Goal: Information Seeking & Learning: Learn about a topic

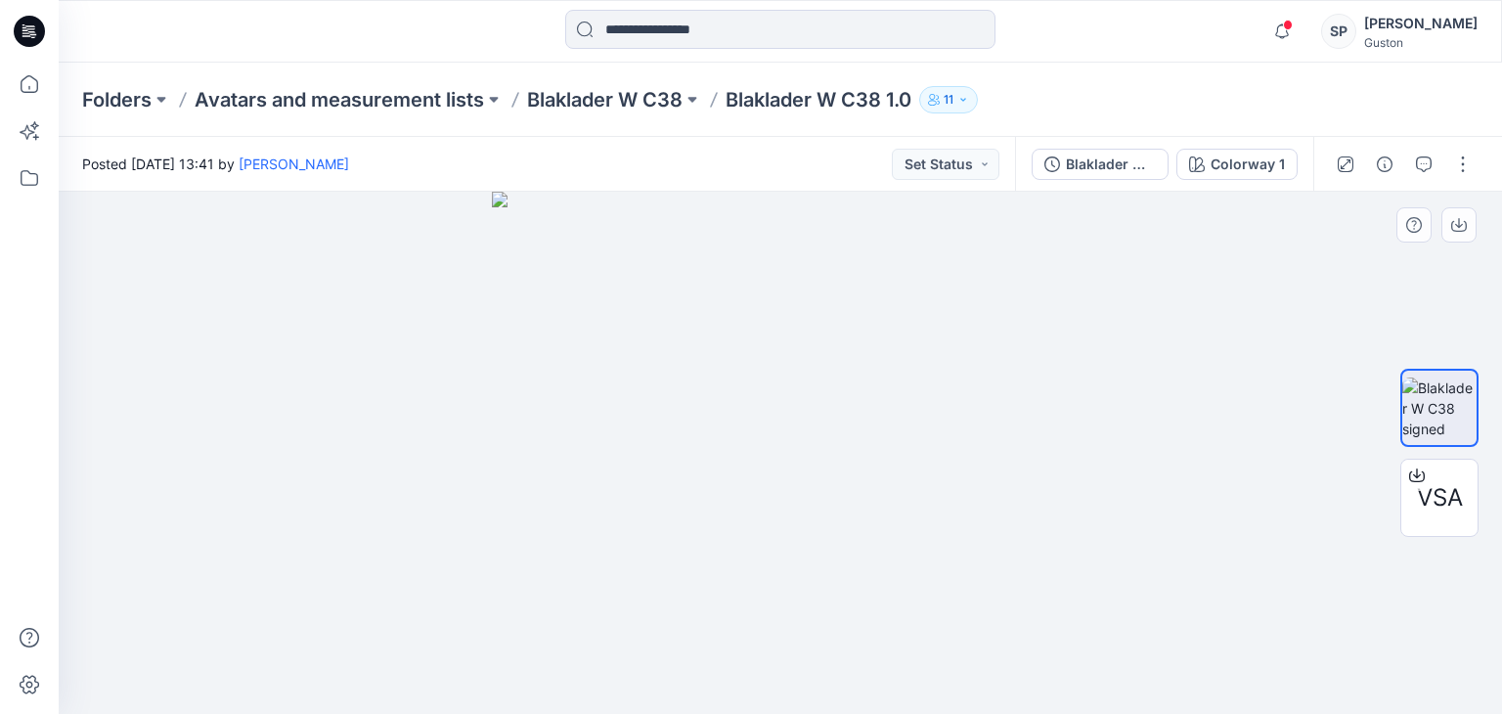
click at [948, 564] on img at bounding box center [780, 453] width 577 height 522
drag, startPoint x: 923, startPoint y: 446, endPoint x: 926, endPoint y: 340, distance: 105.6
click at [926, 340] on img at bounding box center [780, 453] width 577 height 522
drag, startPoint x: 606, startPoint y: 607, endPoint x: 673, endPoint y: 364, distance: 252.4
click at [673, 364] on img at bounding box center [780, 453] width 577 height 522
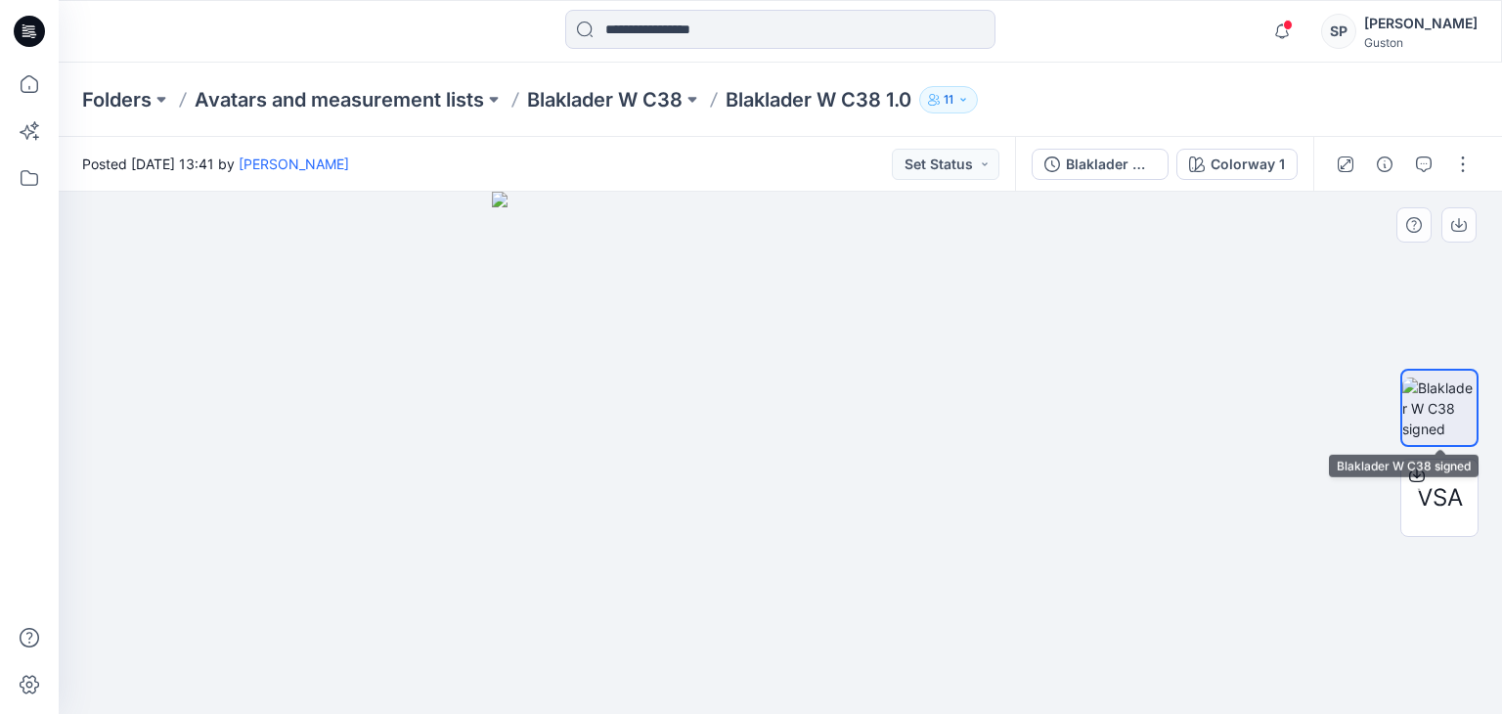
click at [1442, 396] on img at bounding box center [1439, 408] width 74 height 62
drag, startPoint x: 807, startPoint y: 665, endPoint x: 860, endPoint y: 325, distance: 344.5
click at [860, 325] on img at bounding box center [780, 453] width 577 height 522
drag, startPoint x: 479, startPoint y: 553, endPoint x: 548, endPoint y: 425, distance: 145.2
click at [522, 471] on div at bounding box center [780, 453] width 1443 height 522
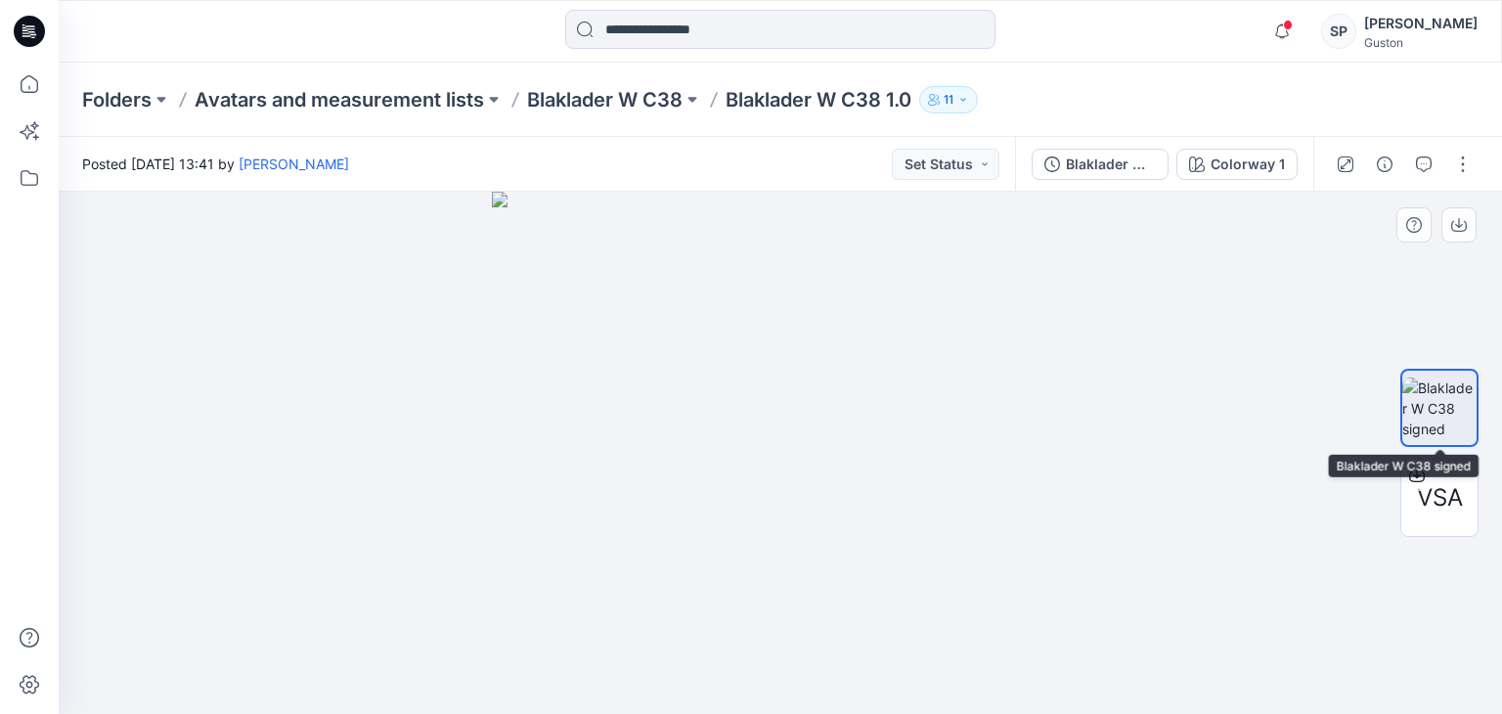
click at [1450, 408] on img at bounding box center [1439, 408] width 74 height 62
drag, startPoint x: 887, startPoint y: 448, endPoint x: 887, endPoint y: 319, distance: 129.1
click at [893, 297] on img at bounding box center [780, 453] width 577 height 522
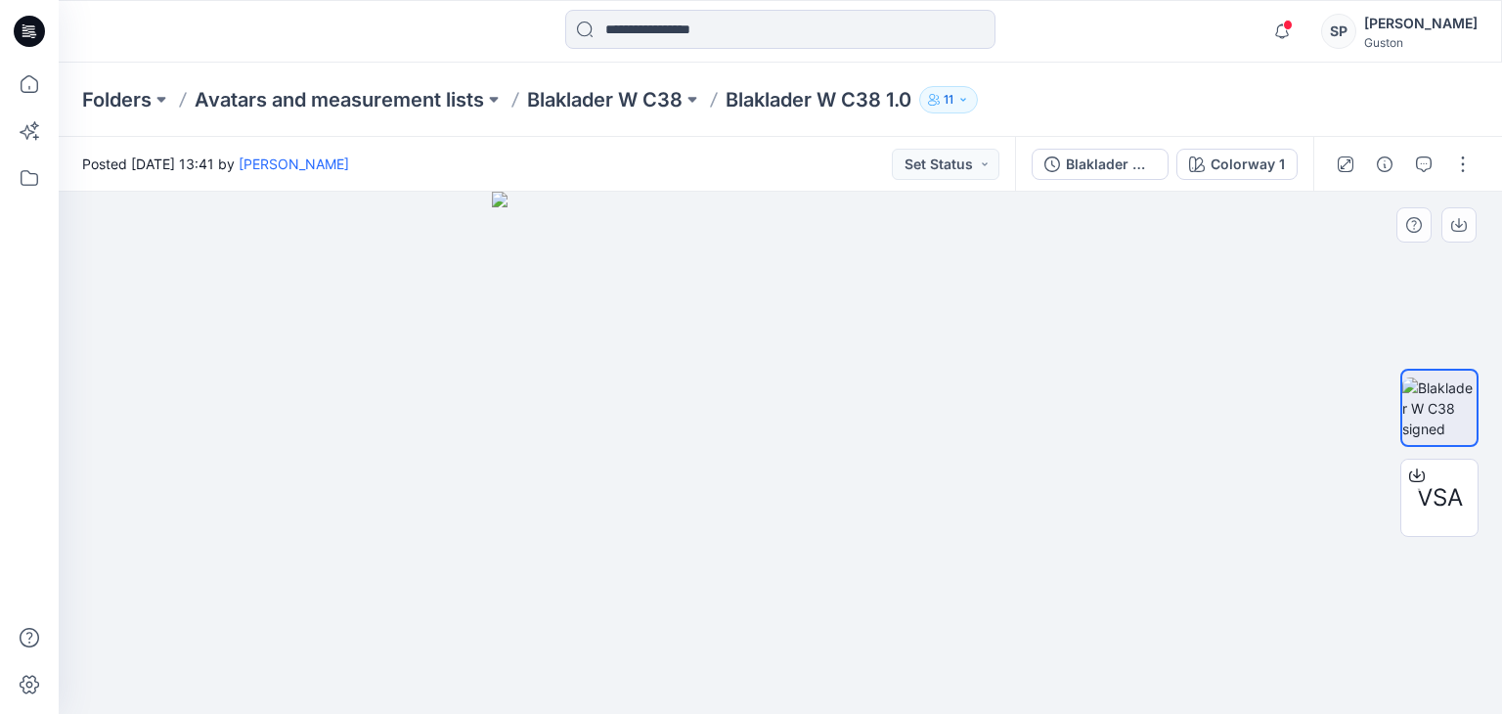
click at [1015, 301] on img at bounding box center [780, 453] width 577 height 522
click at [1446, 498] on span "VSA" at bounding box center [1440, 497] width 46 height 35
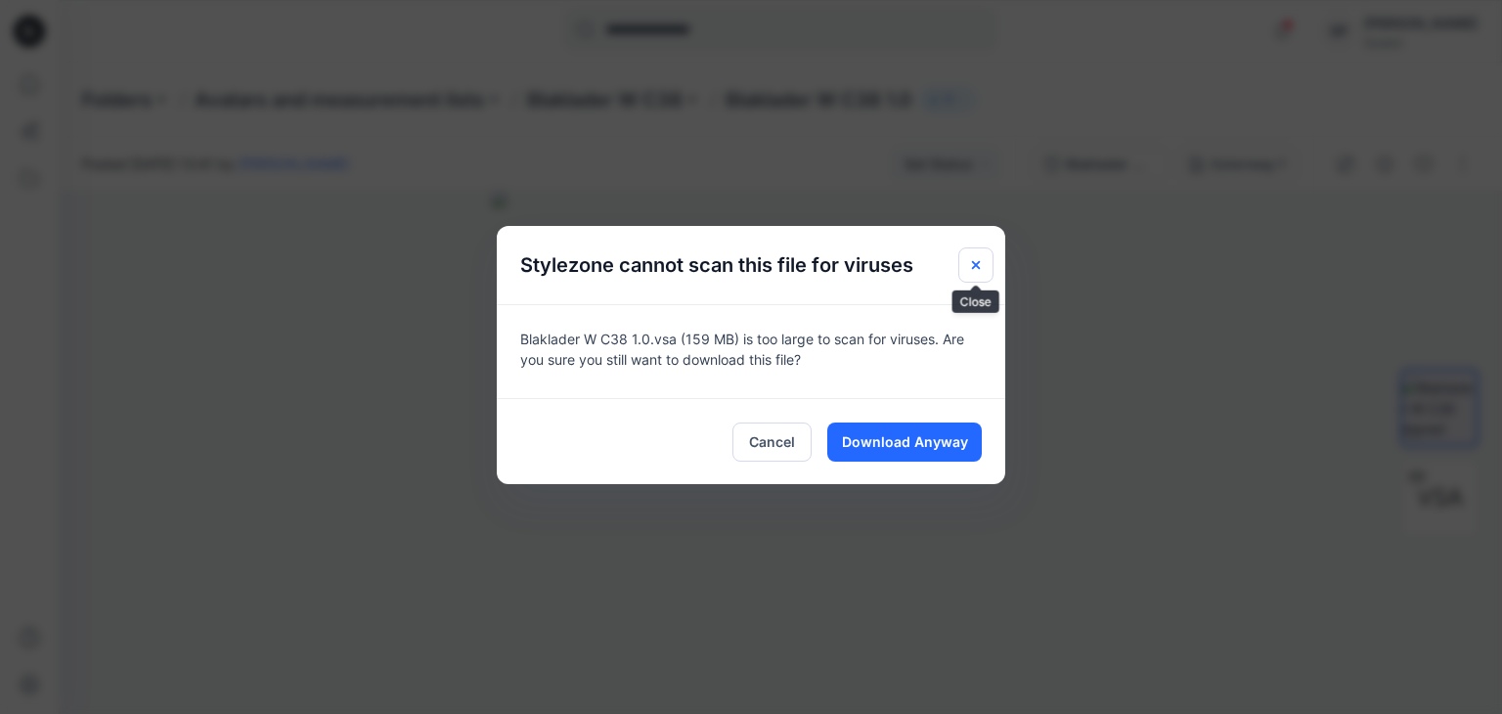
click at [971, 259] on icon "Close" at bounding box center [976, 265] width 16 height 16
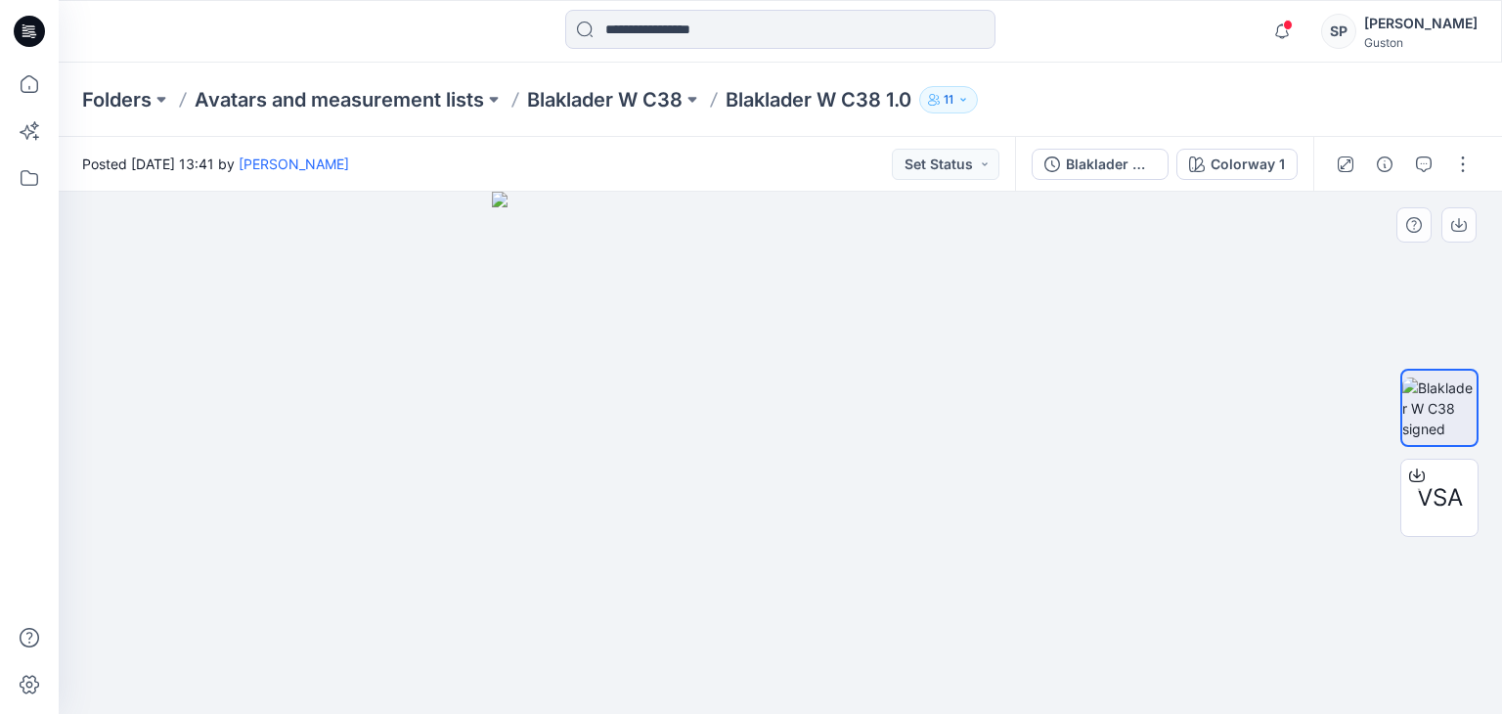
drag, startPoint x: 766, startPoint y: 568, endPoint x: 756, endPoint y: 499, distance: 70.1
click at [756, 499] on img at bounding box center [780, 453] width 577 height 522
click at [641, 500] on img at bounding box center [780, 453] width 577 height 522
click at [641, 497] on img at bounding box center [780, 453] width 577 height 522
click at [649, 492] on img at bounding box center [780, 453] width 577 height 522
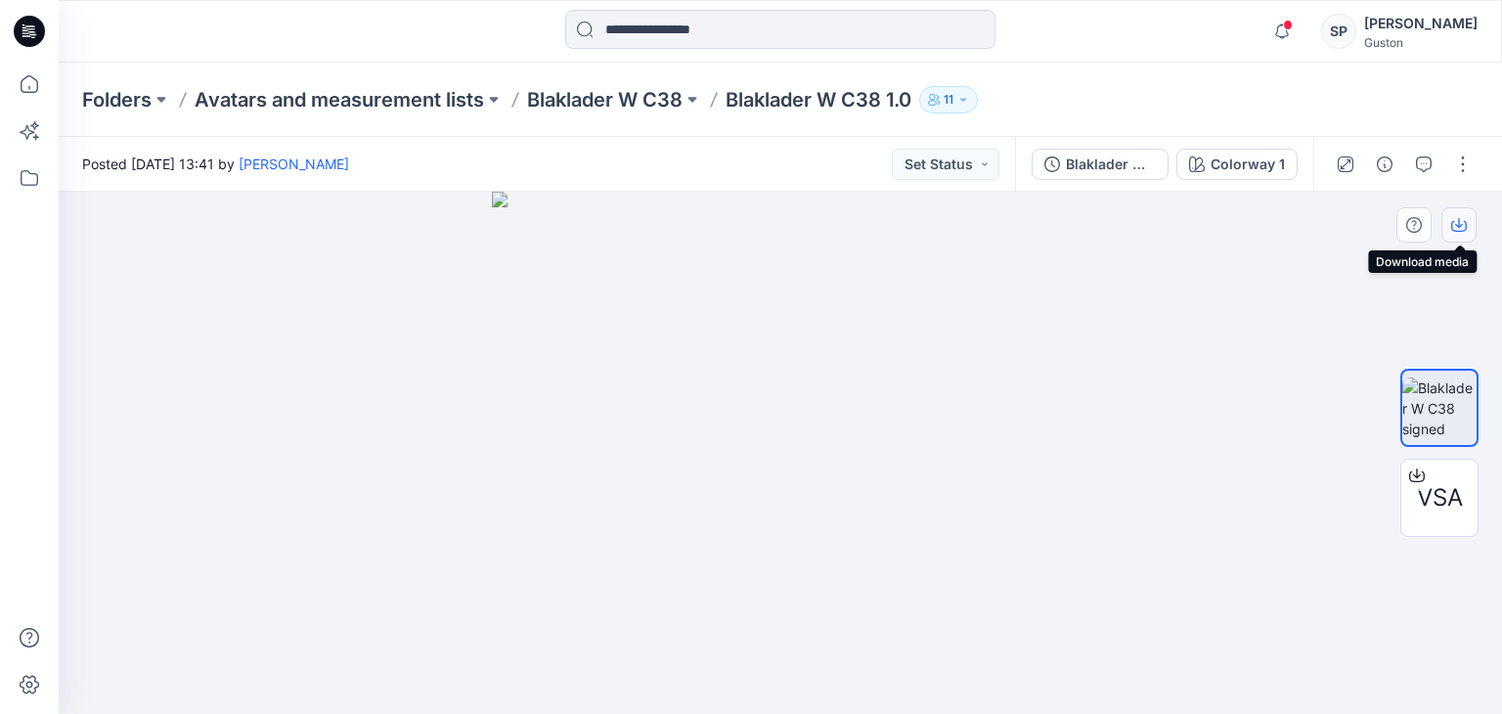
click at [1451, 237] on button "button" at bounding box center [1458, 224] width 35 height 35
